Goal: Transaction & Acquisition: Subscribe to service/newsletter

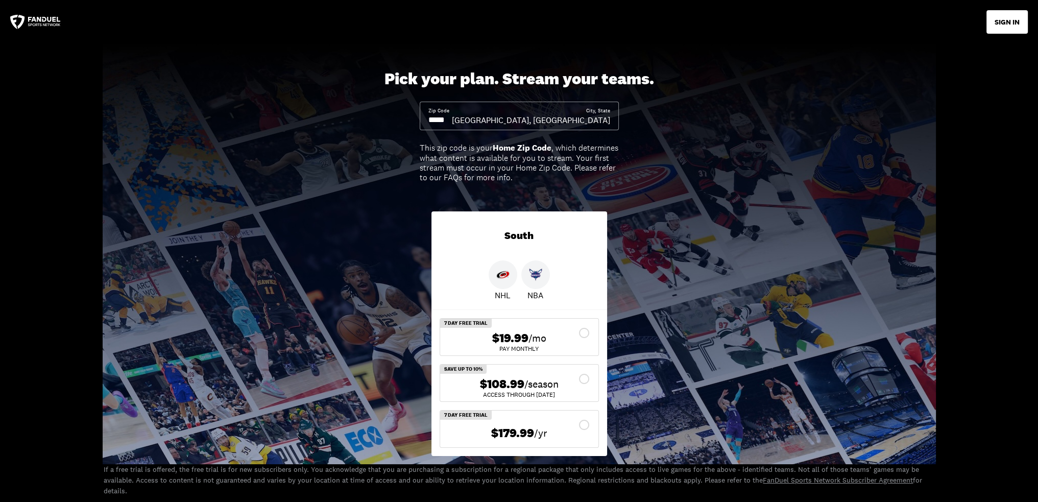
drag, startPoint x: 452, startPoint y: 122, endPoint x: 419, endPoint y: 118, distance: 32.9
click at [420, 118] on div "Zip Code City, [GEOGRAPHIC_DATA], [GEOGRAPHIC_DATA]" at bounding box center [519, 116] width 199 height 29
drag, startPoint x: 425, startPoint y: 117, endPoint x: 434, endPoint y: 118, distance: 8.3
click at [434, 118] on div "Zip Code City, [GEOGRAPHIC_DATA], [GEOGRAPHIC_DATA]" at bounding box center [519, 116] width 199 height 29
click at [452, 116] on input at bounding box center [439, 119] width 23 height 11
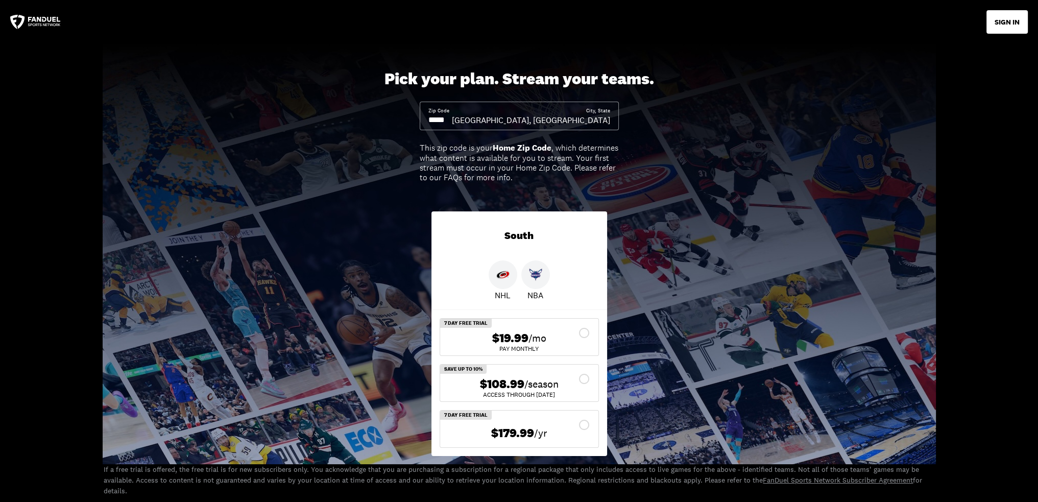
drag, startPoint x: 463, startPoint y: 119, endPoint x: 420, endPoint y: 117, distance: 43.5
click at [420, 117] on div "Zip Code City, [GEOGRAPHIC_DATA], [GEOGRAPHIC_DATA]" at bounding box center [519, 116] width 199 height 29
click at [436, 116] on input at bounding box center [439, 119] width 23 height 11
click at [438, 117] on input at bounding box center [439, 119] width 23 height 11
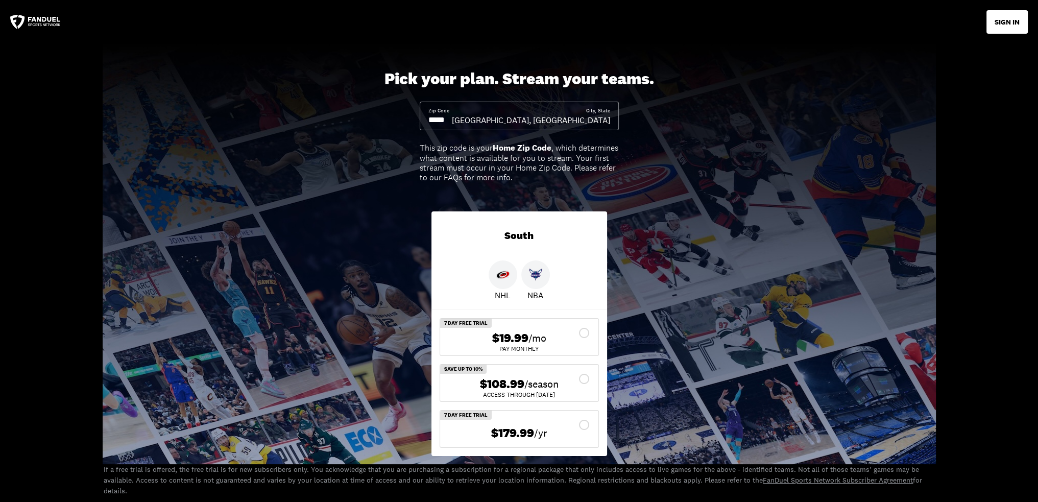
click at [438, 117] on input at bounding box center [439, 119] width 23 height 11
click at [588, 126] on div "[GEOGRAPHIC_DATA], [GEOGRAPHIC_DATA]" at bounding box center [531, 119] width 158 height 11
click at [587, 115] on div "[GEOGRAPHIC_DATA], [GEOGRAPHIC_DATA]" at bounding box center [531, 119] width 158 height 11
click at [603, 112] on div "City, State" at bounding box center [598, 110] width 24 height 7
click at [451, 112] on div "Zip Code" at bounding box center [439, 116] width 23 height 18
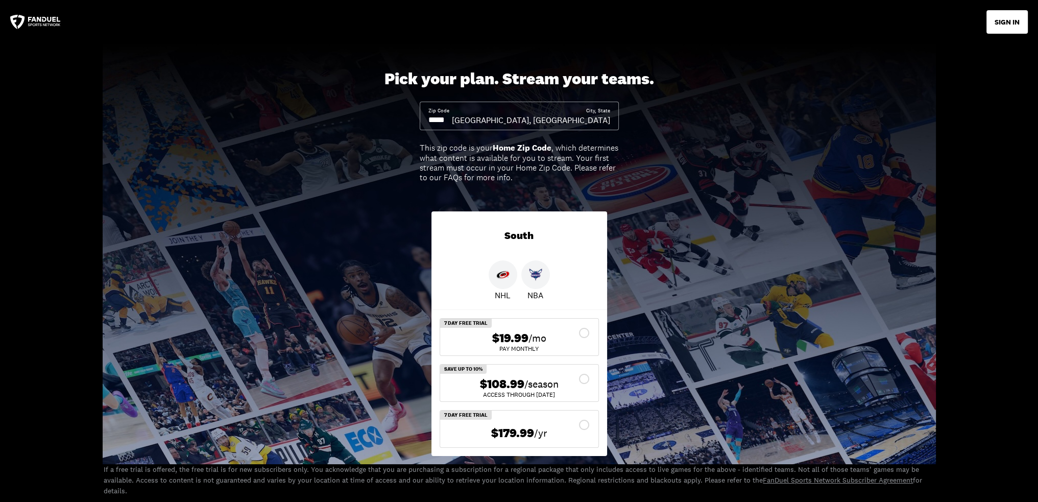
click at [444, 114] on div "Zip Code" at bounding box center [438, 110] width 21 height 7
click at [441, 117] on input at bounding box center [439, 119] width 23 height 11
drag, startPoint x: 421, startPoint y: 116, endPoint x: 443, endPoint y: 118, distance: 22.0
click at [443, 118] on div "Zip Code City, [GEOGRAPHIC_DATA], [GEOGRAPHIC_DATA]" at bounding box center [519, 116] width 199 height 29
drag, startPoint x: 467, startPoint y: 116, endPoint x: 450, endPoint y: 118, distance: 17.0
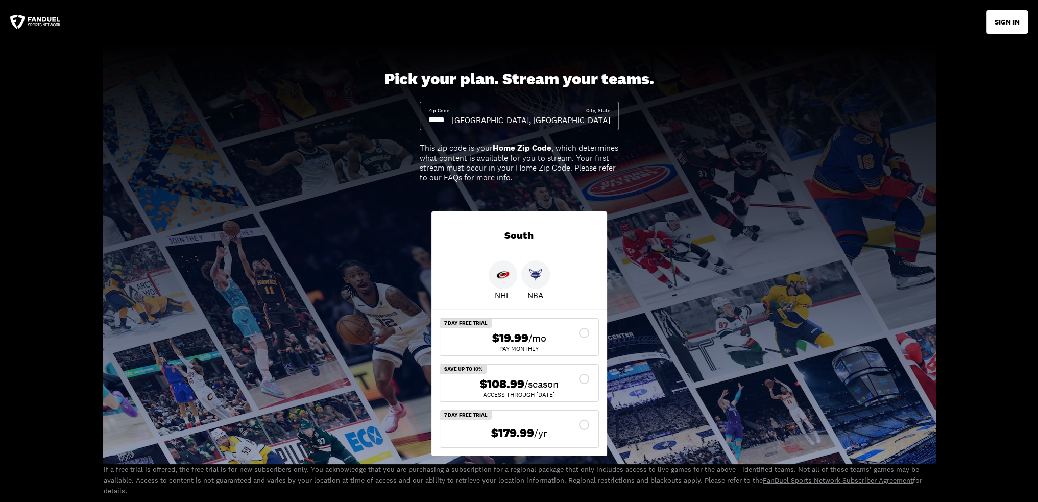
click at [450, 118] on input at bounding box center [439, 119] width 23 height 11
click at [49, 20] on icon at bounding box center [35, 22] width 51 height 15
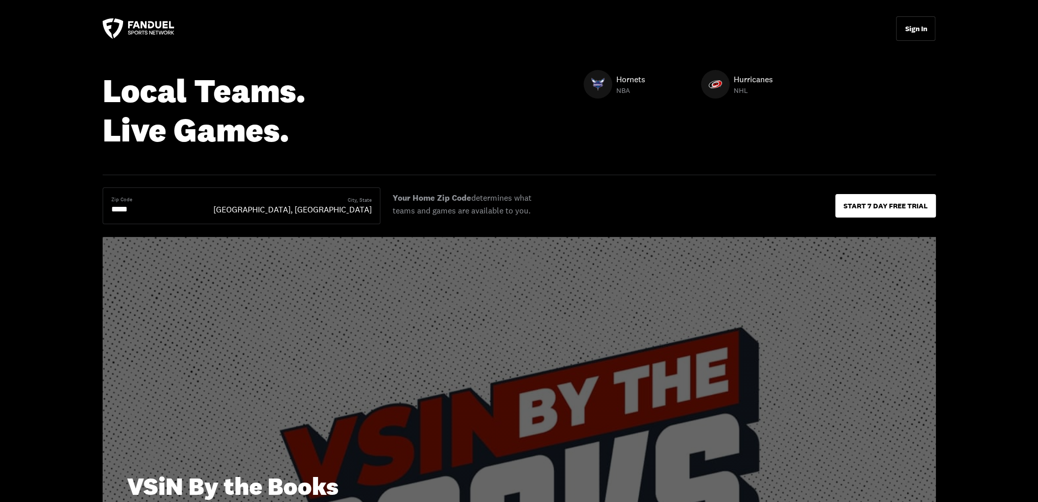
drag, startPoint x: 160, startPoint y: 208, endPoint x: 146, endPoint y: 208, distance: 14.8
click at [160, 208] on input "*****" at bounding box center [152, 209] width 82 height 12
drag, startPoint x: 145, startPoint y: 208, endPoint x: 103, endPoint y: 211, distance: 41.9
click at [103, 211] on div "Zip Code ***** City, [GEOGRAPHIC_DATA], [GEOGRAPHIC_DATA]" at bounding box center [242, 205] width 278 height 37
type input "*****"
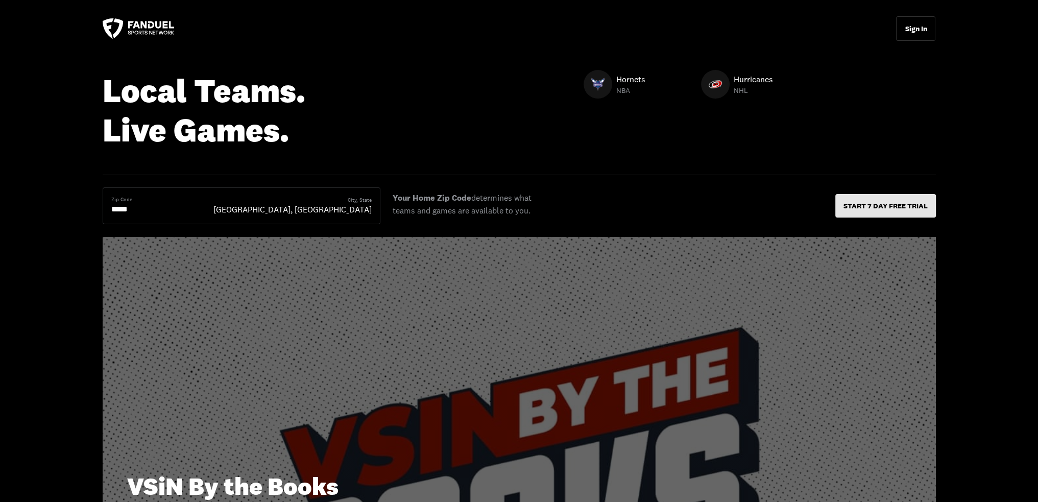
click at [874, 208] on p "START 7 DAY FREE TRIAL" at bounding box center [886, 205] width 84 height 7
